Goal: Transaction & Acquisition: Subscribe to service/newsletter

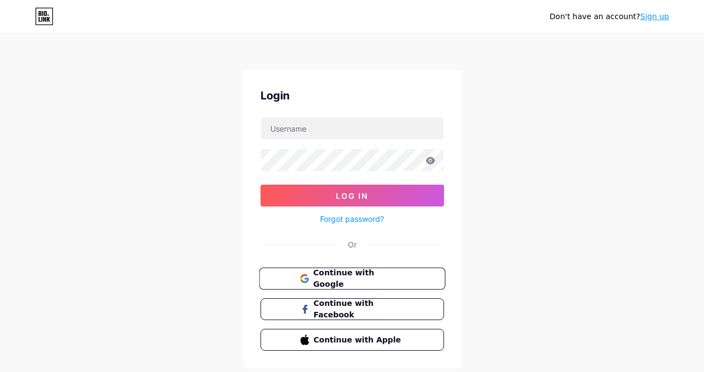
click at [372, 285] on button "Continue with Google" at bounding box center [352, 279] width 186 height 22
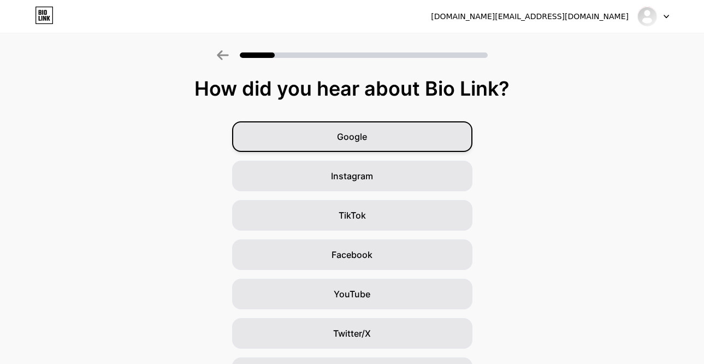
click at [373, 131] on div "Google" at bounding box center [352, 136] width 240 height 31
click at [367, 140] on span "Google" at bounding box center [352, 136] width 30 height 13
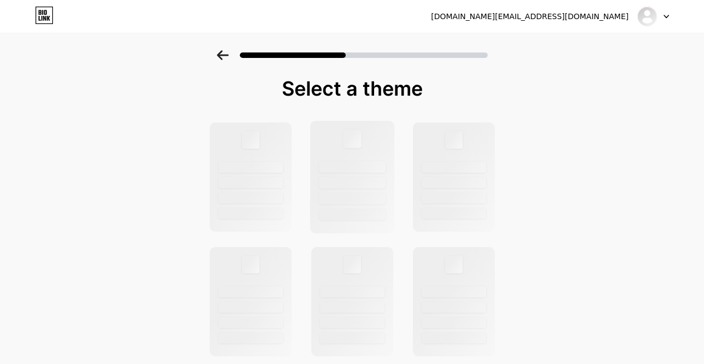
click at [371, 147] on div at bounding box center [352, 177] width 85 height 113
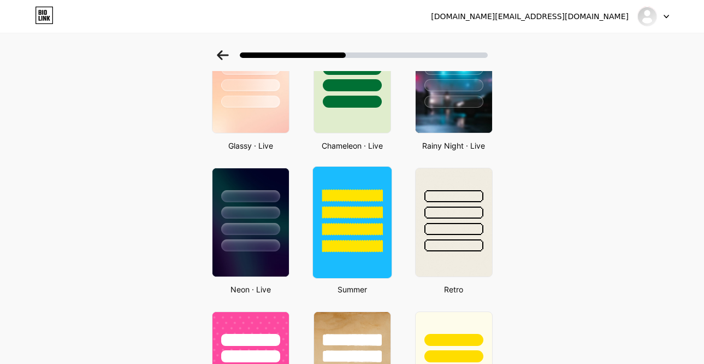
scroll to position [167, 0]
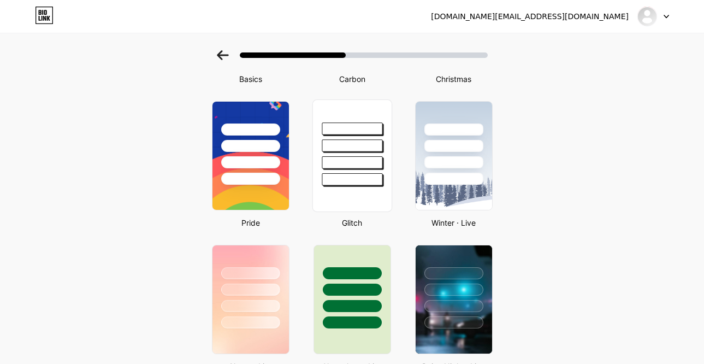
click at [338, 169] on div at bounding box center [352, 162] width 61 height 13
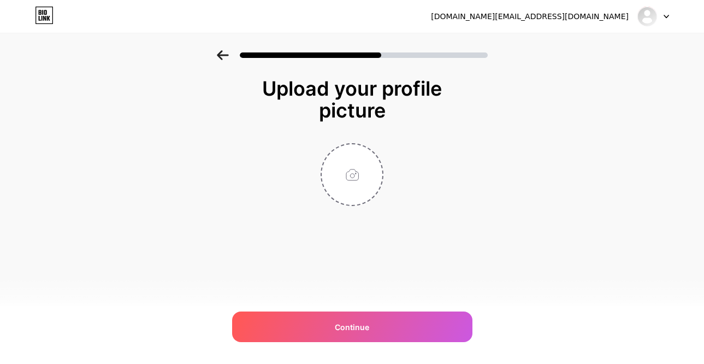
scroll to position [0, 0]
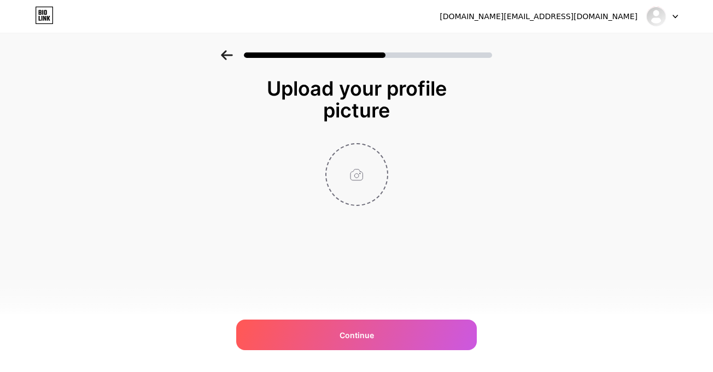
click at [351, 189] on input "file" at bounding box center [356, 174] width 61 height 61
type input "C:\fakepath\logo vq.jpg"
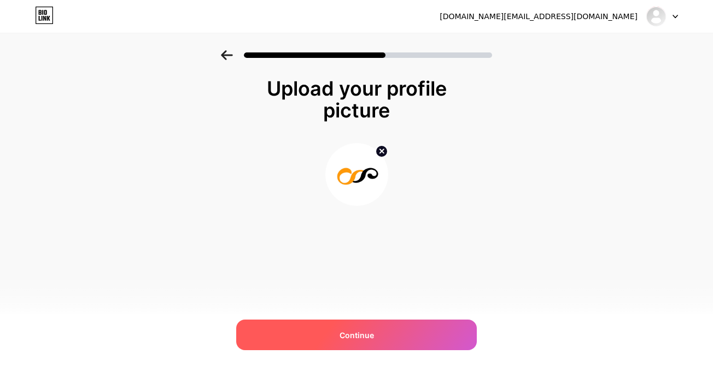
click at [371, 339] on span "Continue" at bounding box center [356, 335] width 34 height 11
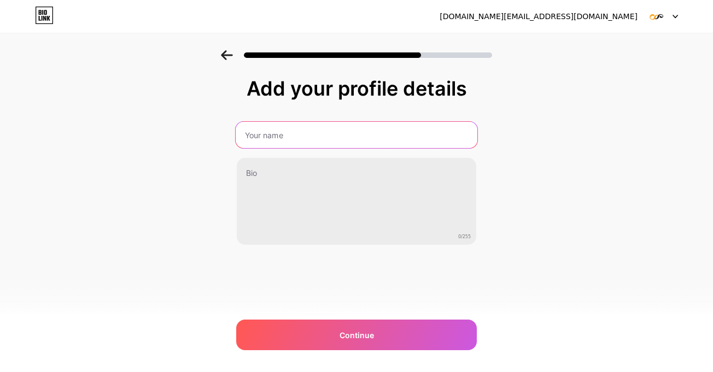
click at [273, 148] on input "text" at bounding box center [357, 135] width 242 height 26
type input "VanQuz"
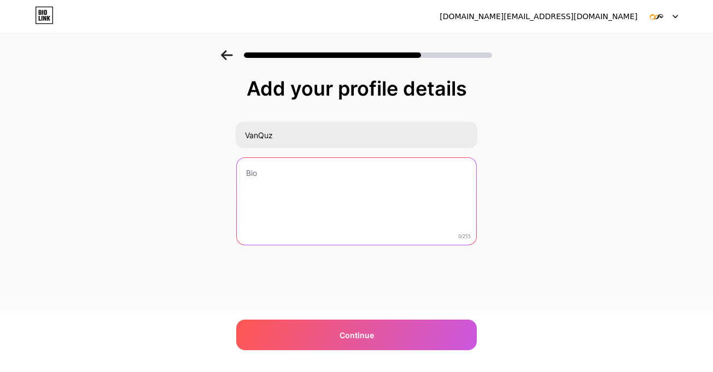
click at [283, 182] on textarea at bounding box center [356, 202] width 239 height 88
paste textarea "VanQuz is a full-spectrum digital solutions agency and lifestyle brand dedicate…"
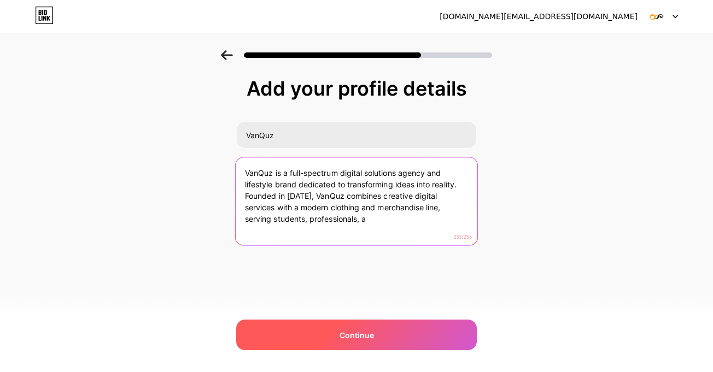
type textarea "VanQuz is a full-spectrum digital solutions agency and lifestyle brand dedicate…"
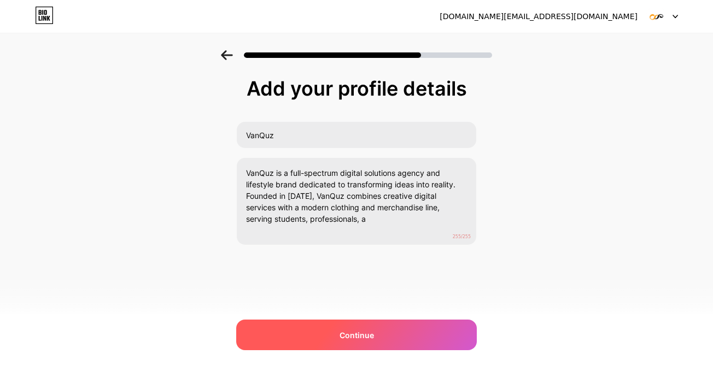
click at [337, 330] on div "Continue" at bounding box center [356, 335] width 240 height 31
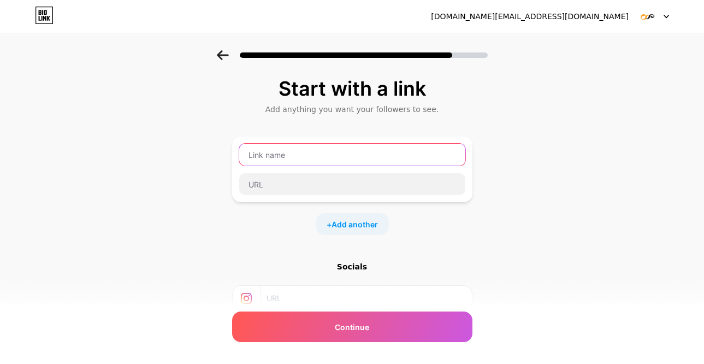
click at [290, 166] on input "text" at bounding box center [352, 155] width 226 height 22
type input "v"
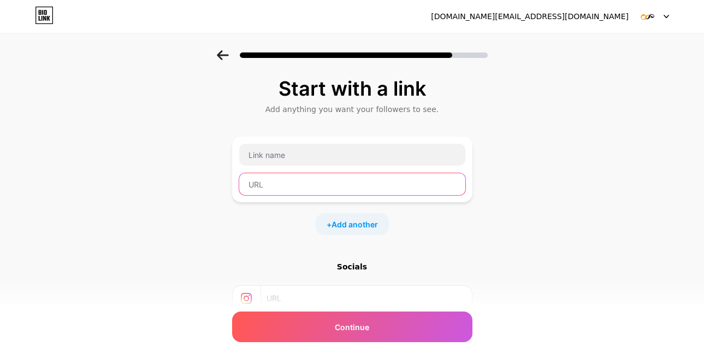
click at [266, 195] on input "text" at bounding box center [352, 184] width 226 height 22
type input "Website"
drag, startPoint x: 285, startPoint y: 198, endPoint x: 233, endPoint y: 196, distance: 51.4
click at [233, 196] on div "Start with a link Add anything you want your followers to see. Website + Add an…" at bounding box center [352, 242] width 704 height 384
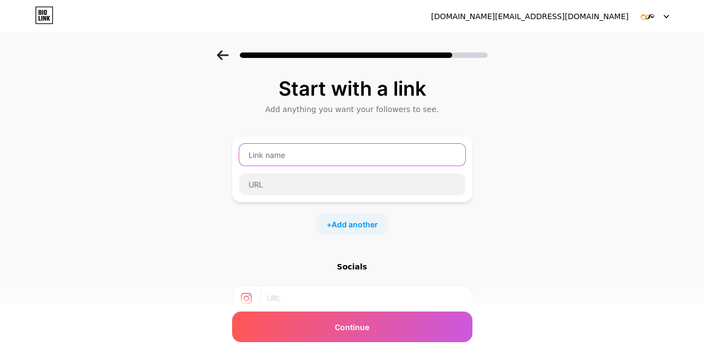
paste input "Website"
type input "Website"
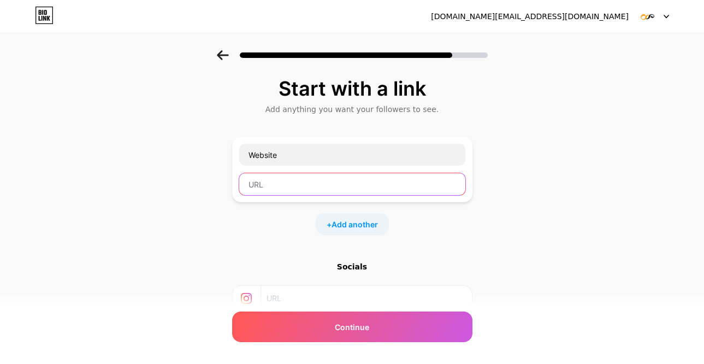
click at [274, 191] on input "text" at bounding box center [352, 184] width 226 height 22
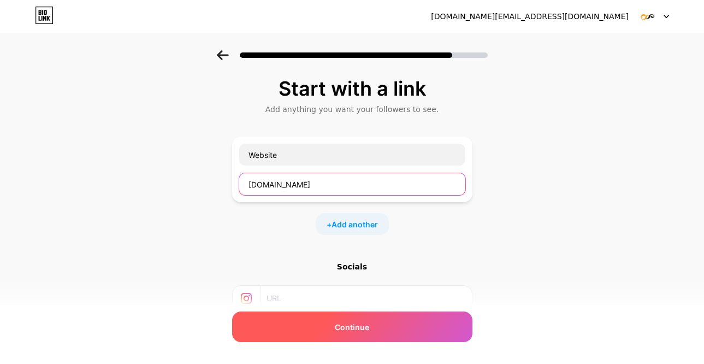
type input "[DOMAIN_NAME]"
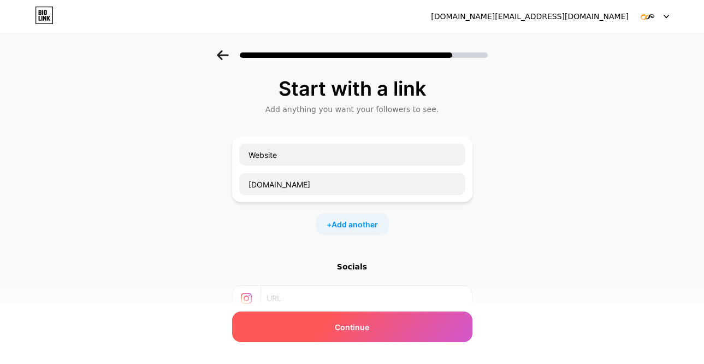
click at [319, 328] on div "Continue" at bounding box center [352, 327] width 240 height 31
click at [340, 331] on span "Continue" at bounding box center [352, 326] width 34 height 11
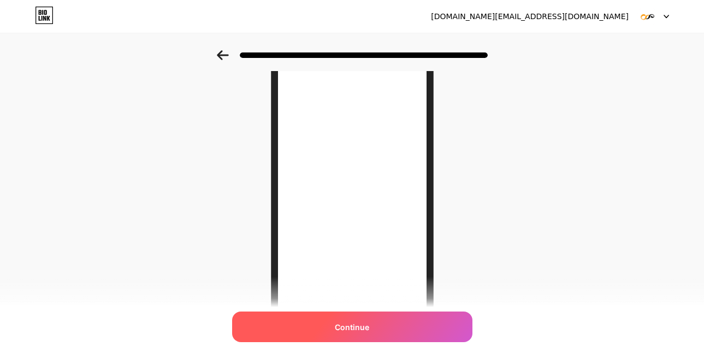
scroll to position [109, 0]
click at [345, 325] on span "Continue" at bounding box center [352, 326] width 34 height 11
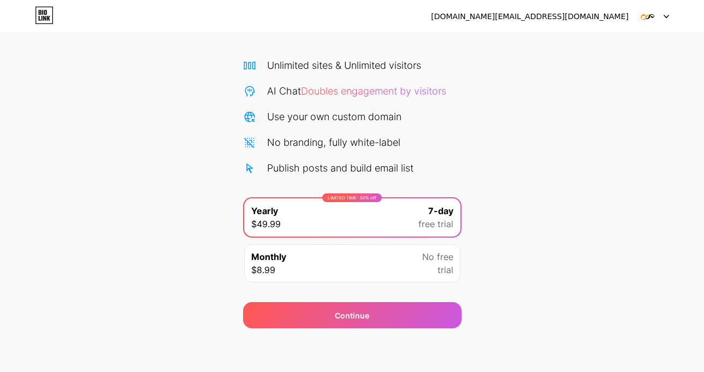
scroll to position [90, 0]
click at [346, 274] on div "Monthly $8.99 No free trial" at bounding box center [352, 263] width 216 height 38
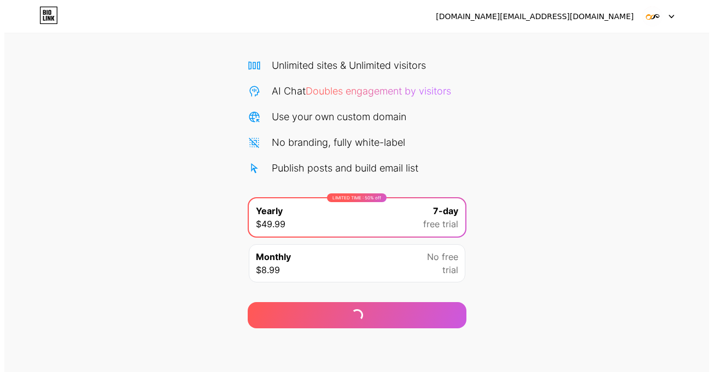
scroll to position [90, 0]
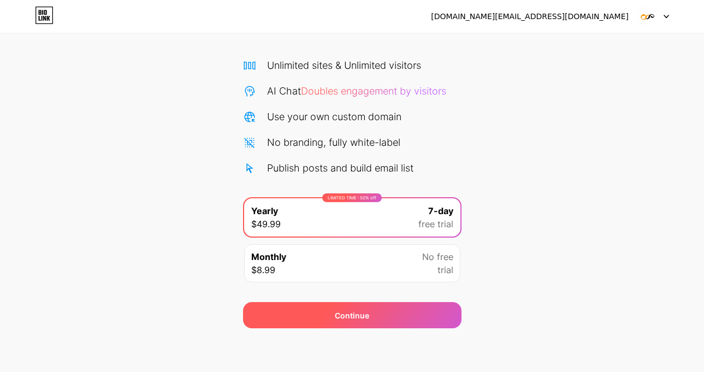
click at [342, 311] on div "Continue" at bounding box center [352, 315] width 34 height 11
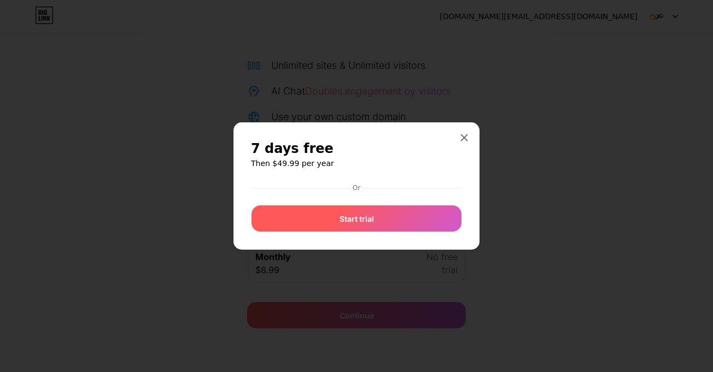
click at [354, 225] on span "Start trial" at bounding box center [356, 218] width 34 height 11
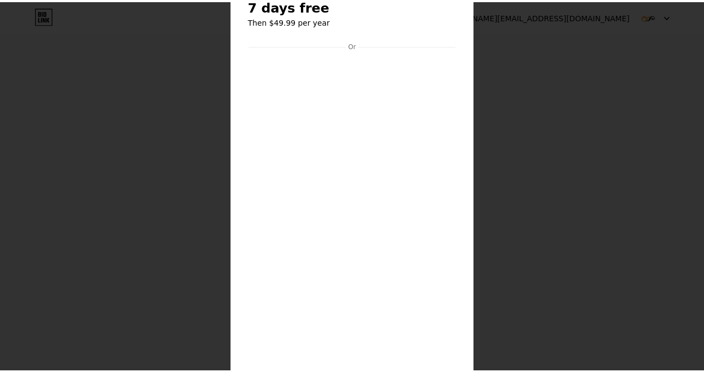
scroll to position [0, 0]
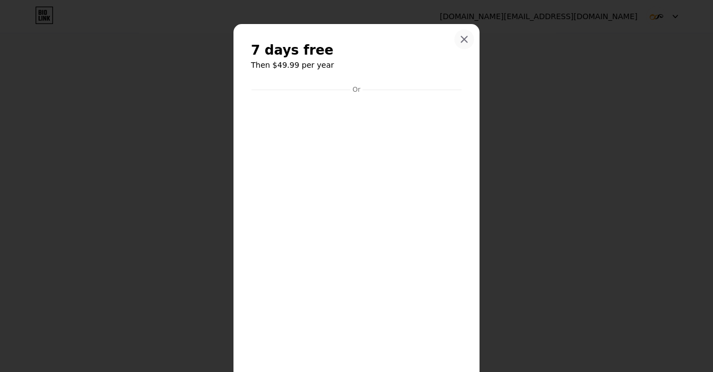
click at [464, 37] on icon at bounding box center [464, 39] width 9 height 9
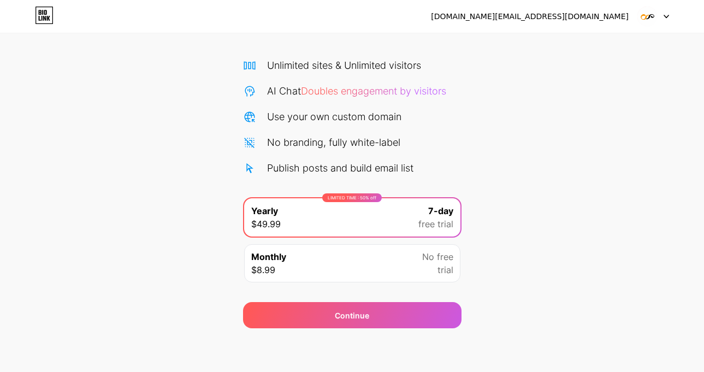
click at [669, 20] on div "[DOMAIN_NAME][EMAIL_ADDRESS][DOMAIN_NAME] Logout" at bounding box center [352, 17] width 704 height 20
click at [667, 17] on icon at bounding box center [667, 16] width 4 height 3
click at [458, 21] on div "[DOMAIN_NAME][EMAIL_ADDRESS][DOMAIN_NAME] Logout" at bounding box center [352, 17] width 704 height 20
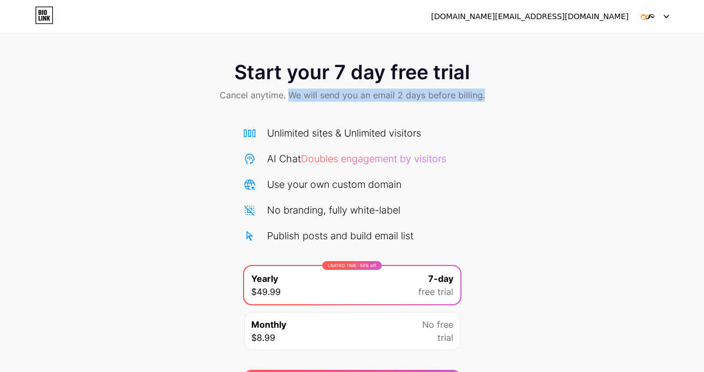
drag, startPoint x: 275, startPoint y: 101, endPoint x: 521, endPoint y: 109, distance: 245.5
click at [521, 109] on div "Start your 7 day free trial Cancel anytime. We will send you an email 2 days be…" at bounding box center [352, 82] width 704 height 64
click at [672, 20] on div "[DOMAIN_NAME][EMAIL_ADDRESS][DOMAIN_NAME] Logout" at bounding box center [352, 17] width 704 height 20
click at [666, 18] on icon at bounding box center [666, 17] width 5 height 4
click at [421, 243] on div "Publish posts and build email list" at bounding box center [352, 235] width 219 height 15
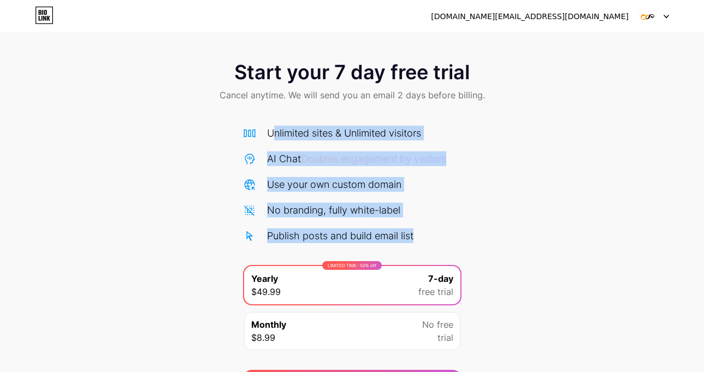
drag, startPoint x: 421, startPoint y: 244, endPoint x: 277, endPoint y: 137, distance: 179.7
click at [277, 137] on div "Unlimited sites & Unlimited visitors AI Chat Doubles engagement by visitors Use…" at bounding box center [352, 184] width 219 height 117
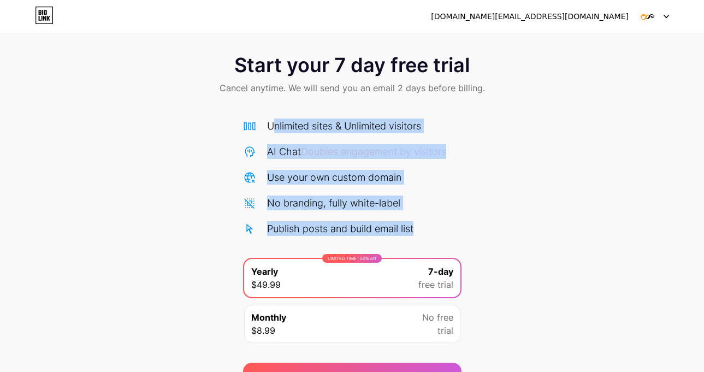
scroll to position [90, 0]
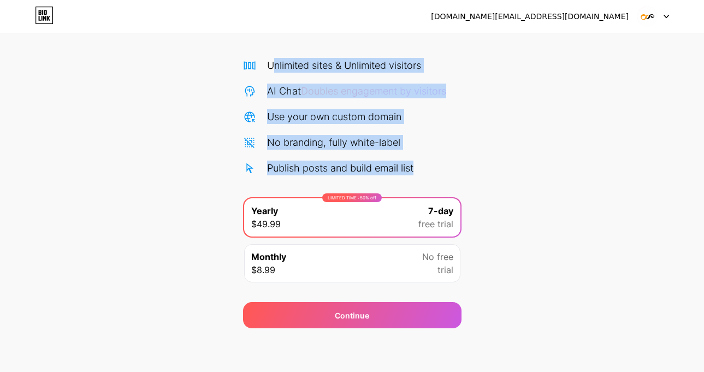
click at [661, 22] on div at bounding box center [654, 17] width 32 height 20
click at [40, 19] on icon at bounding box center [44, 15] width 19 height 17
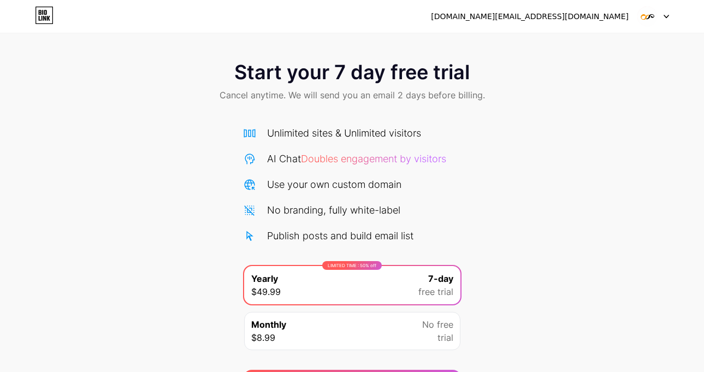
click at [52, 19] on icon at bounding box center [44, 15] width 17 height 17
